Goal: Task Accomplishment & Management: Manage account settings

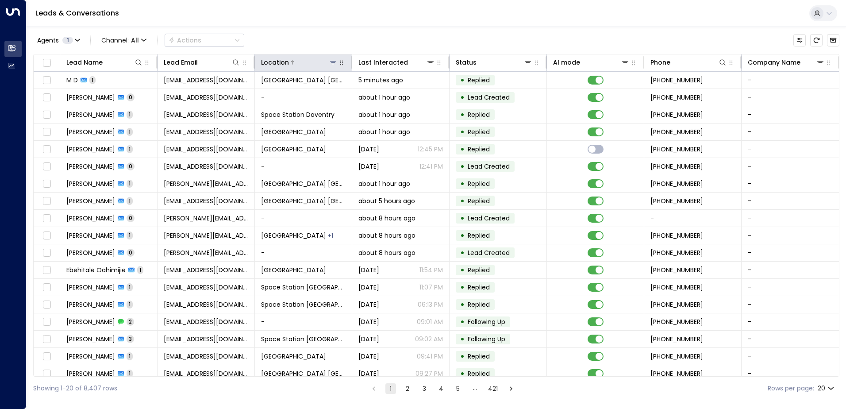
click at [331, 62] on icon at bounding box center [333, 62] width 6 height 3
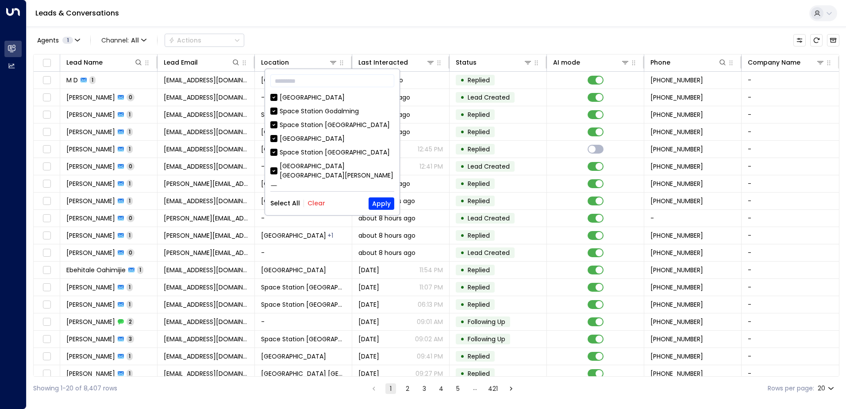
click at [313, 201] on button "Clear" at bounding box center [317, 203] width 18 height 7
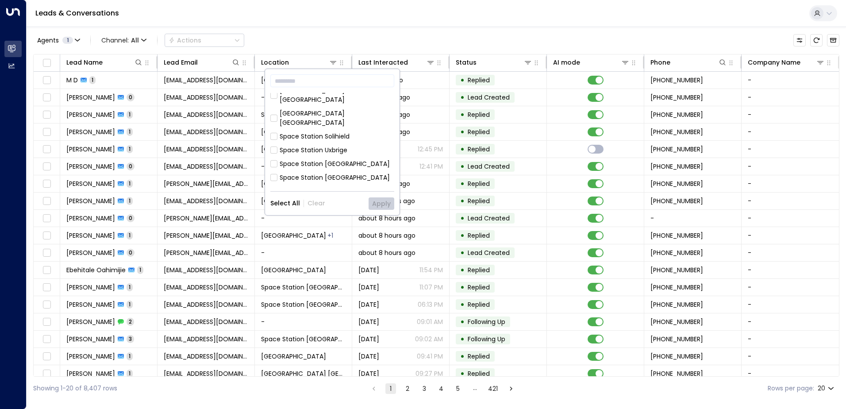
scroll to position [133, 0]
click at [315, 139] on div "Space Station [GEOGRAPHIC_DATA]" at bounding box center [335, 143] width 110 height 9
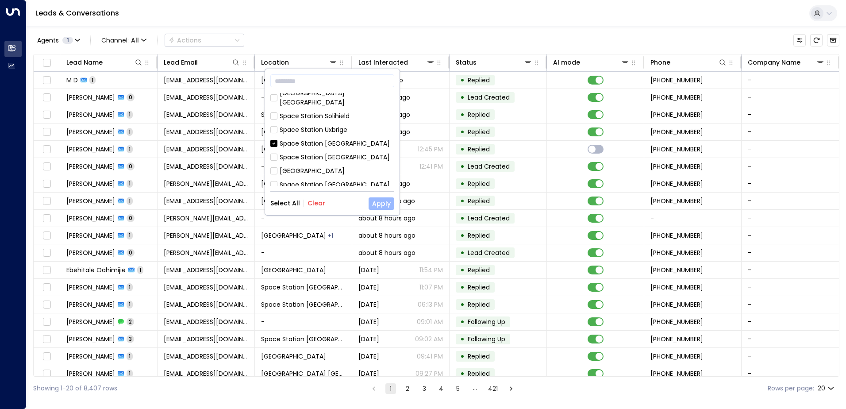
click at [378, 203] on button "Apply" at bounding box center [382, 203] width 26 height 12
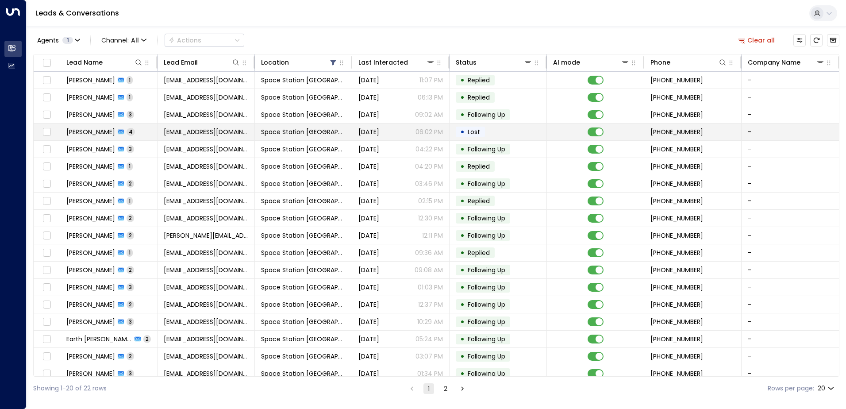
click at [222, 130] on span "[EMAIL_ADDRESS][DOMAIN_NAME]" at bounding box center [206, 131] width 85 height 9
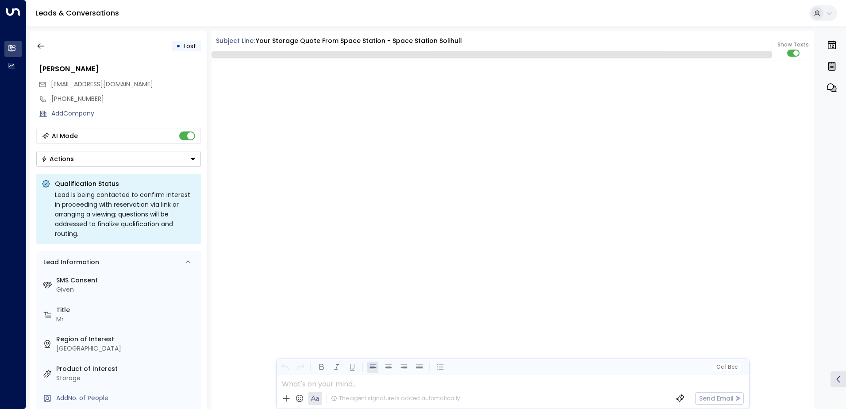
scroll to position [1154, 0]
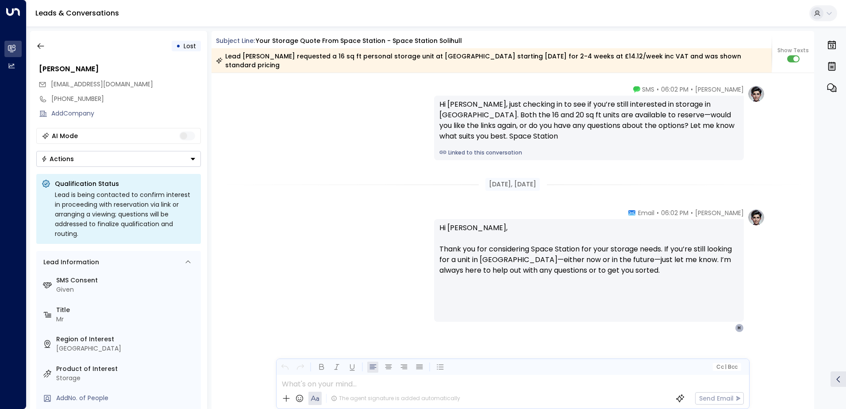
click at [153, 161] on button "Actions" at bounding box center [118, 159] width 165 height 16
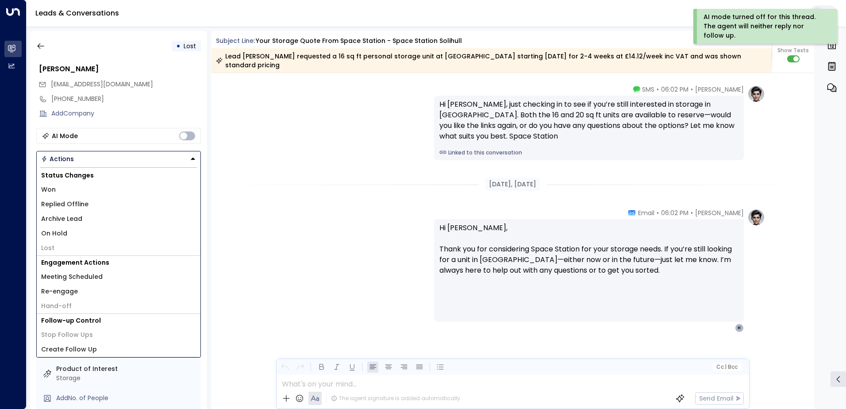
click at [83, 213] on li "Archive Lead" at bounding box center [119, 219] width 164 height 15
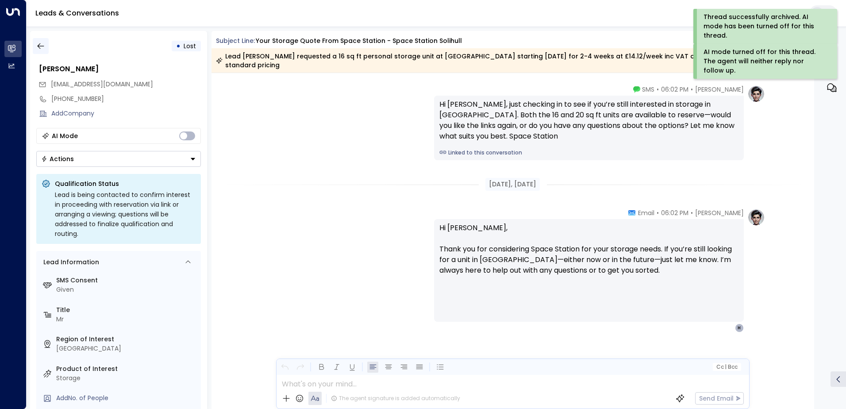
click at [42, 51] on button "button" at bounding box center [41, 46] width 16 height 16
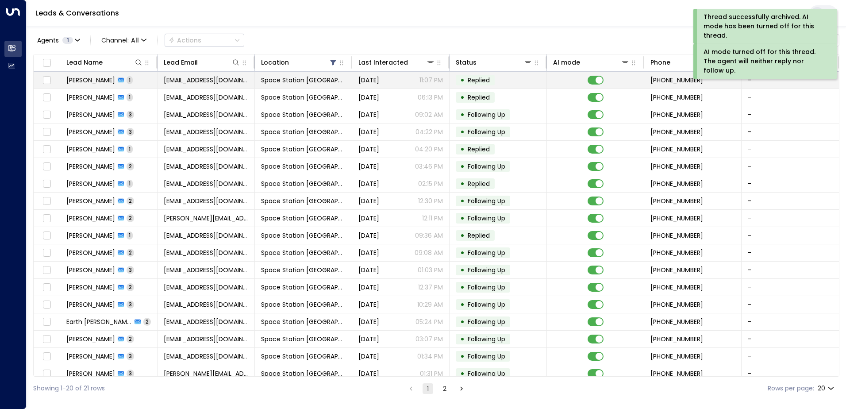
click at [251, 82] on td "[EMAIL_ADDRESS][DOMAIN_NAME]" at bounding box center [206, 80] width 97 height 17
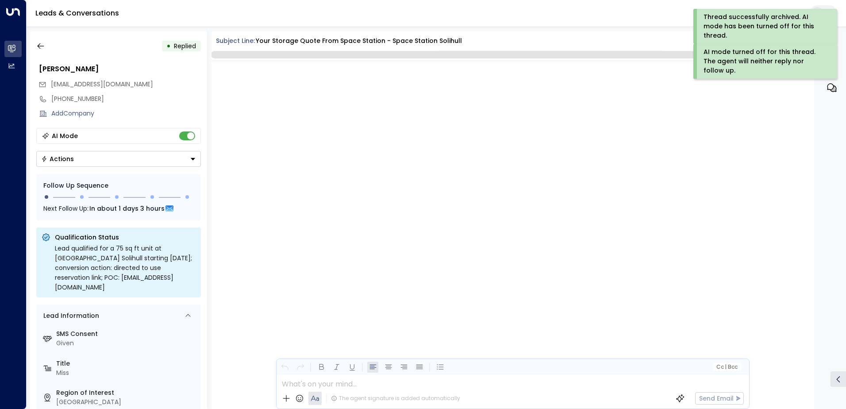
scroll to position [1144, 0]
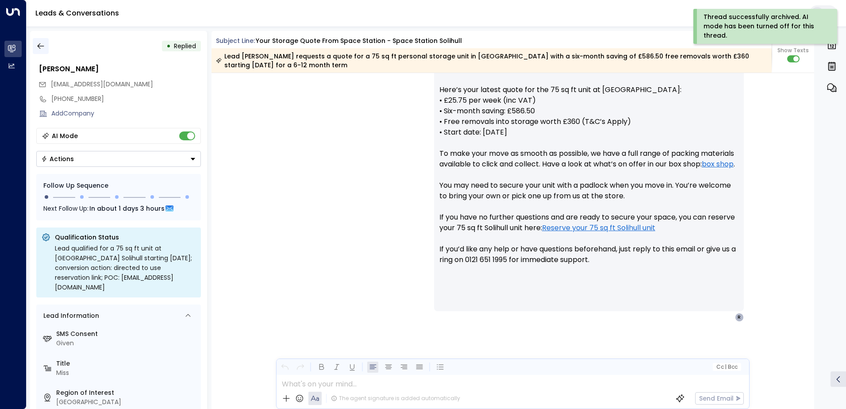
click at [35, 46] on button "button" at bounding box center [41, 46] width 16 height 16
